Goal: Transaction & Acquisition: Purchase product/service

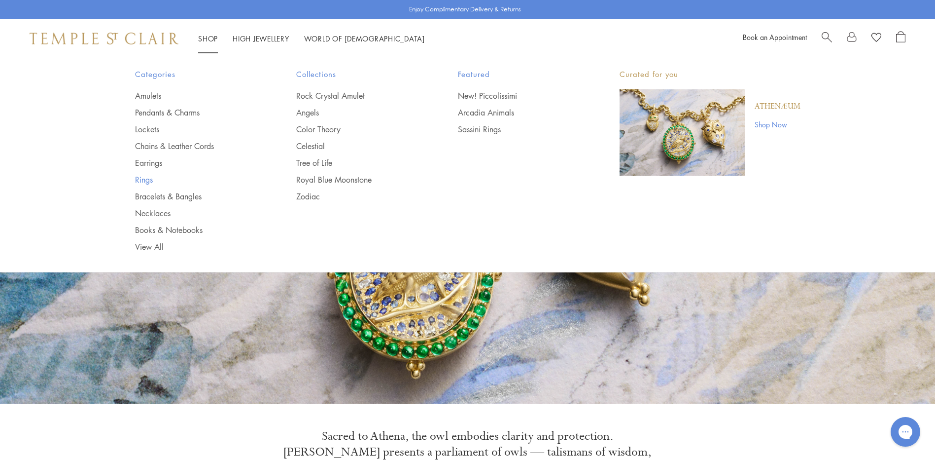
click at [145, 179] on link "Rings" at bounding box center [196, 179] width 122 height 11
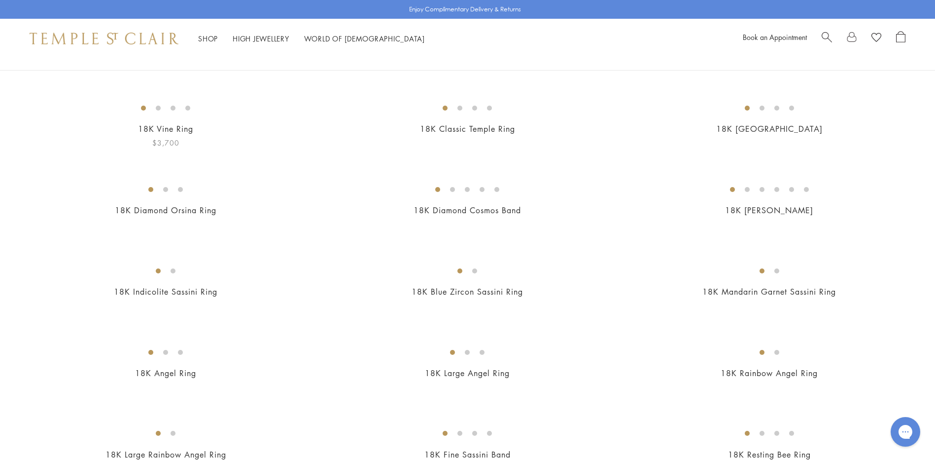
scroll to position [247, 0]
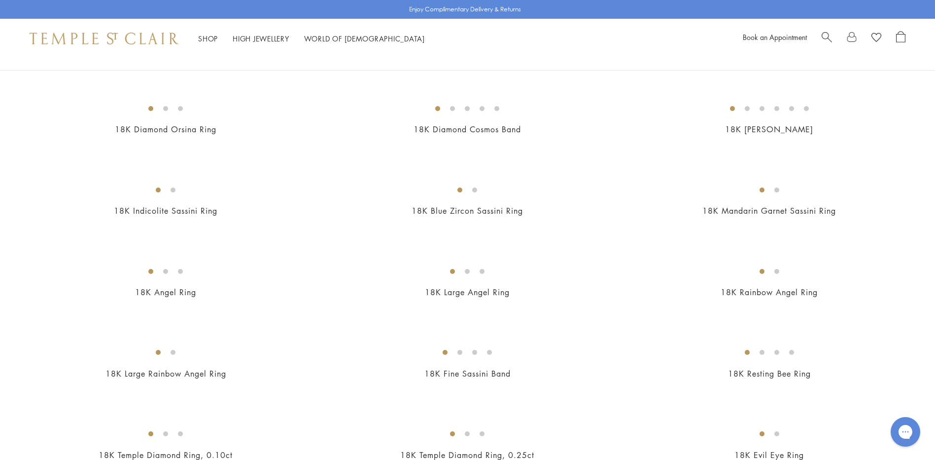
click at [0, 0] on img at bounding box center [0, 0] width 0 height 0
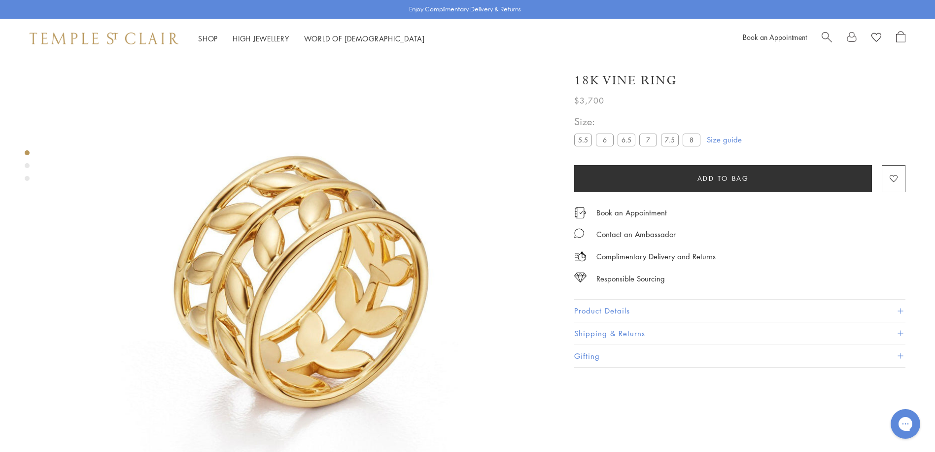
click at [692, 139] on label "8" at bounding box center [692, 140] width 18 height 12
